Goal: Task Accomplishment & Management: Use online tool/utility

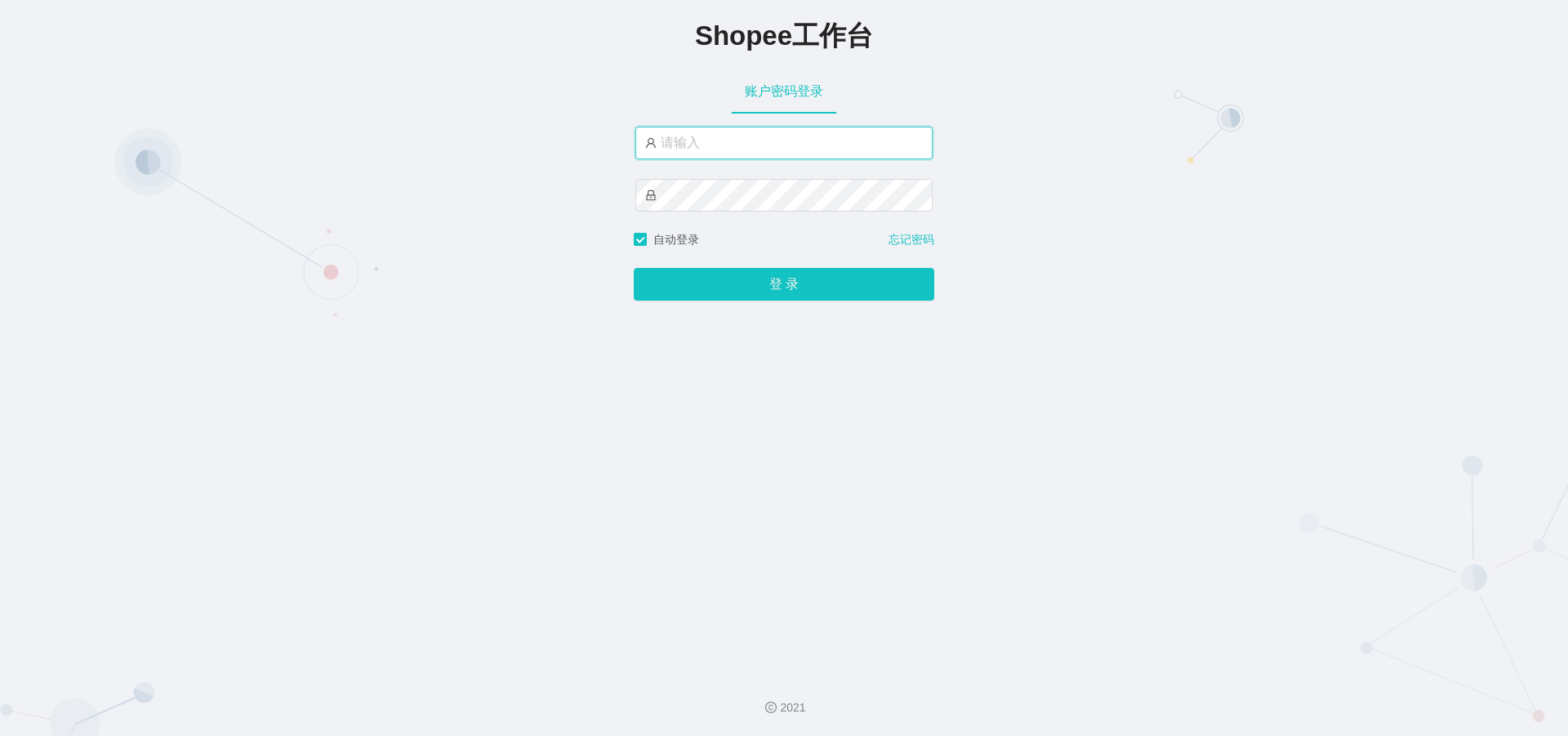
click at [770, 140] on input "text" at bounding box center [784, 143] width 298 height 33
type input "jishu"
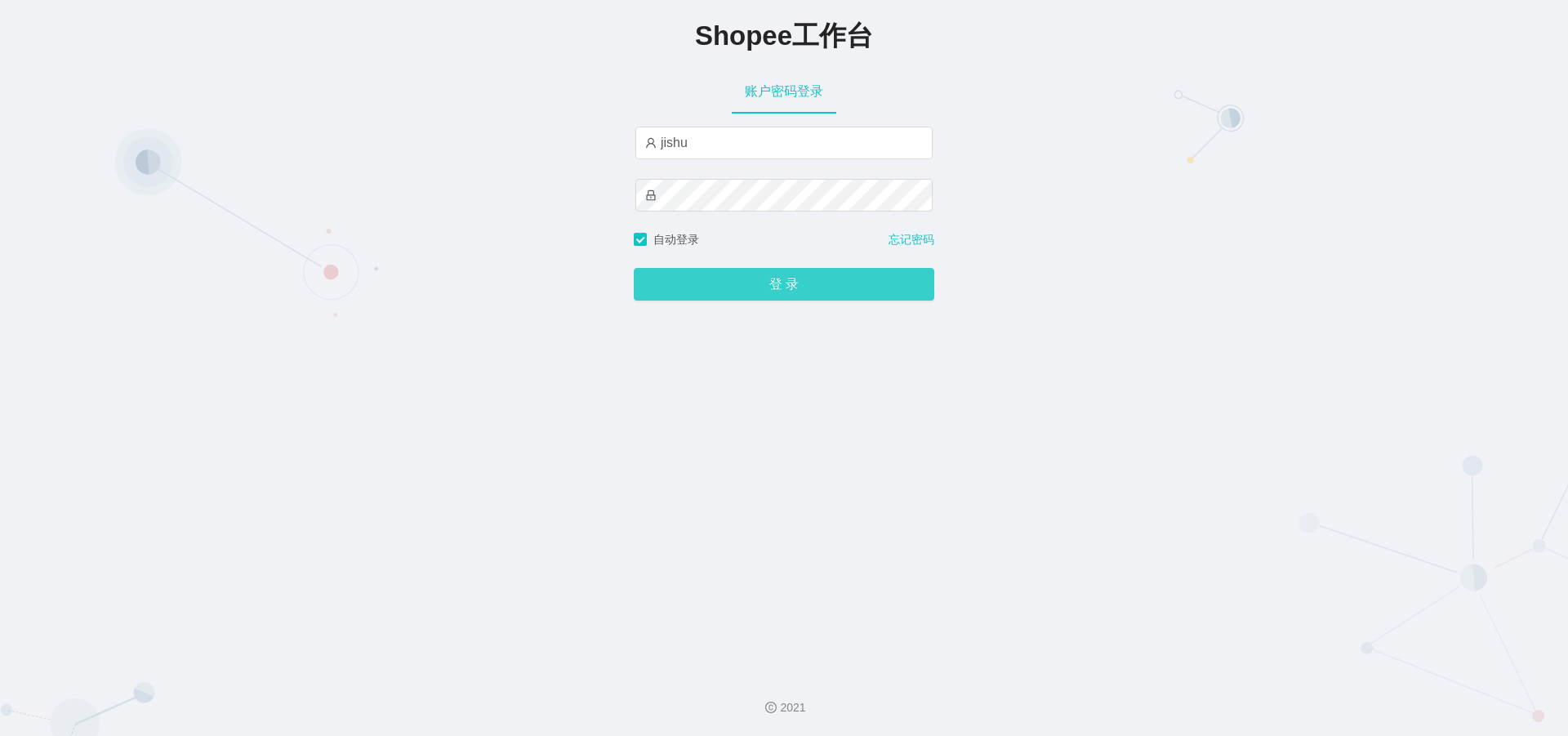
click at [792, 281] on button "登 录" at bounding box center [784, 284] width 301 height 33
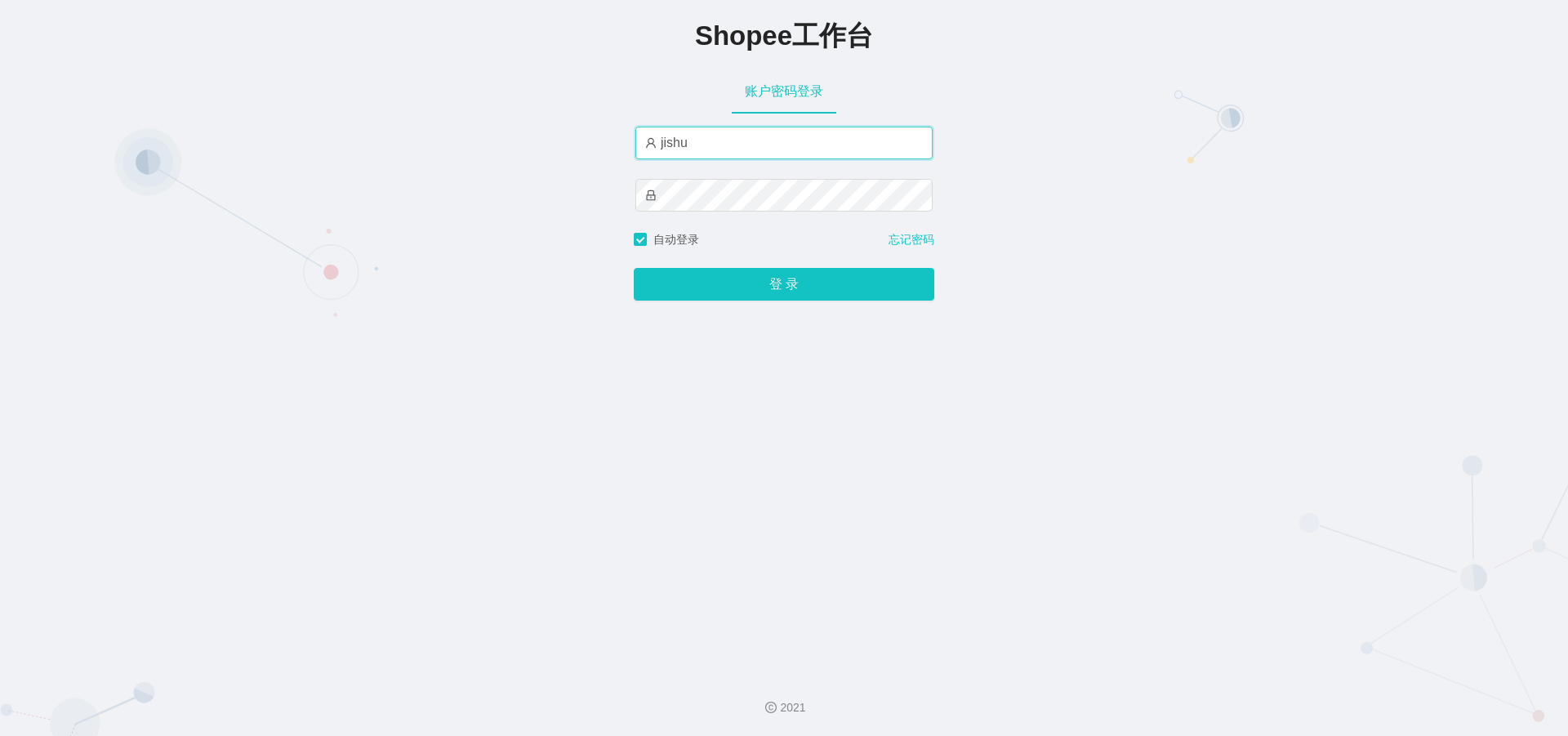
click at [732, 150] on input "jishu" at bounding box center [784, 143] width 298 height 33
click at [756, 134] on input "text" at bounding box center [784, 143] width 298 height 33
type input "jishu"
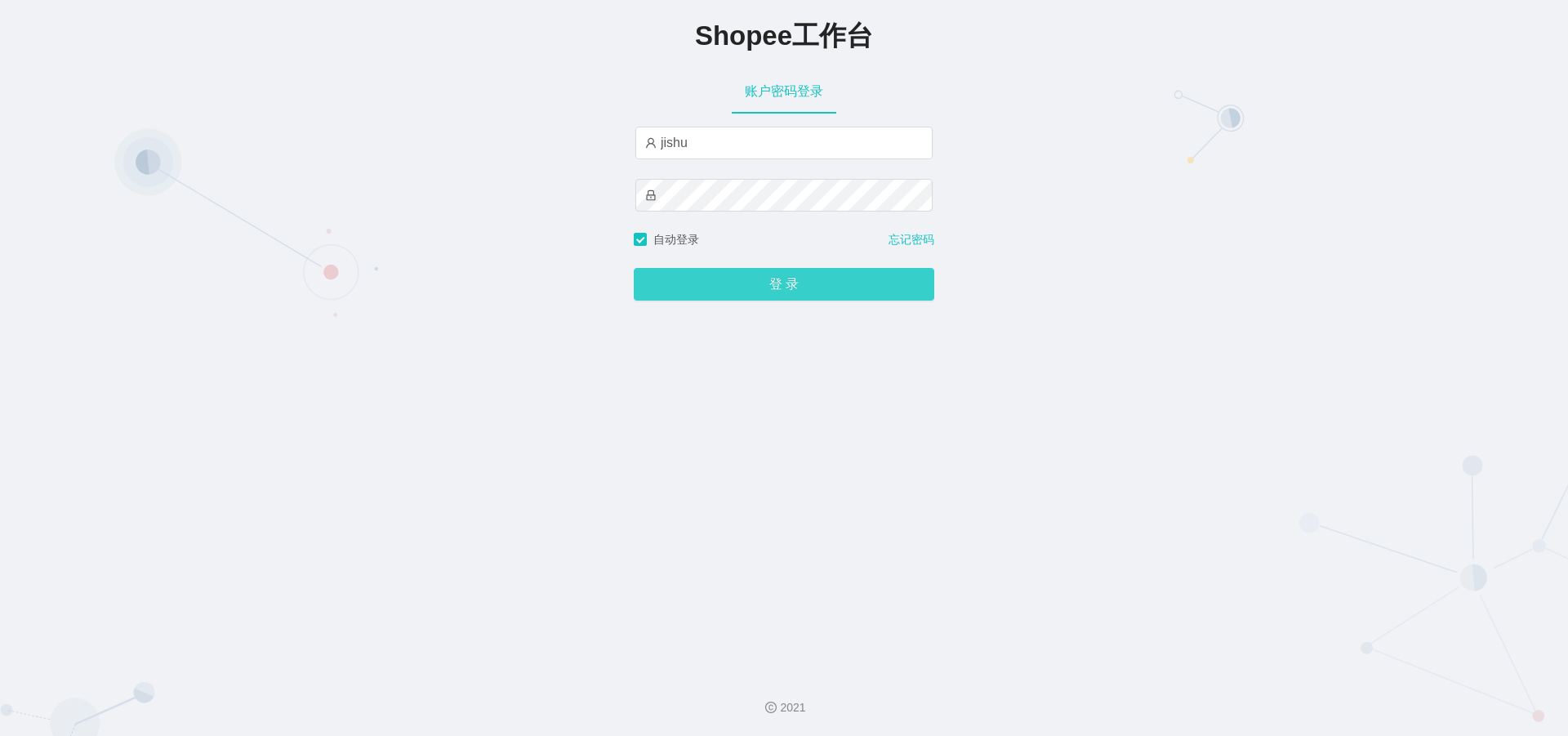
click at [758, 284] on button "登 录" at bounding box center [784, 284] width 301 height 33
